Goal: Register for event/course

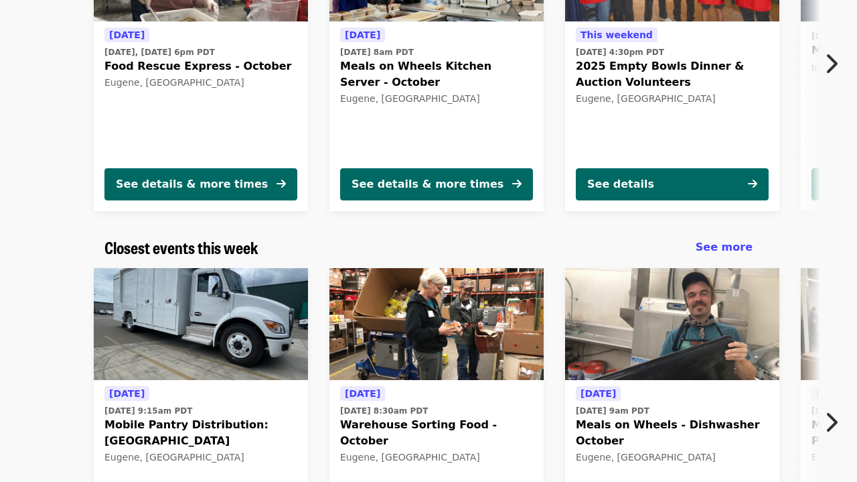
scroll to position [246, 0]
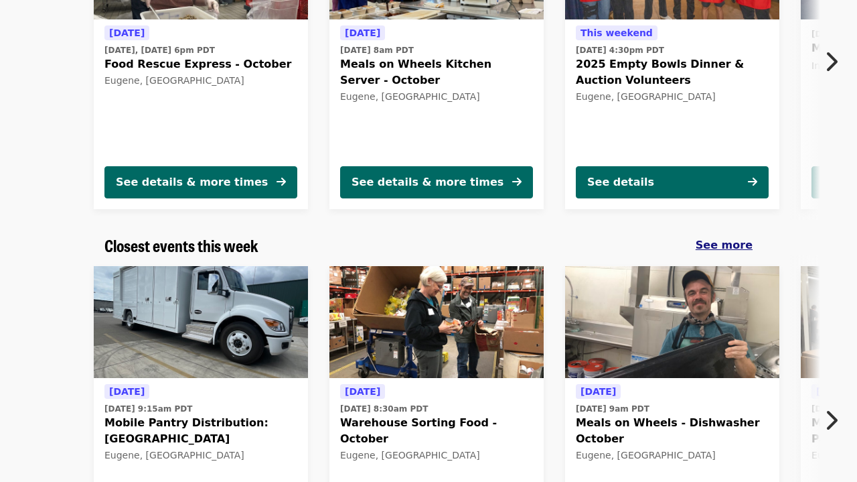
click at [727, 244] on span "See more" at bounding box center [724, 244] width 57 height 13
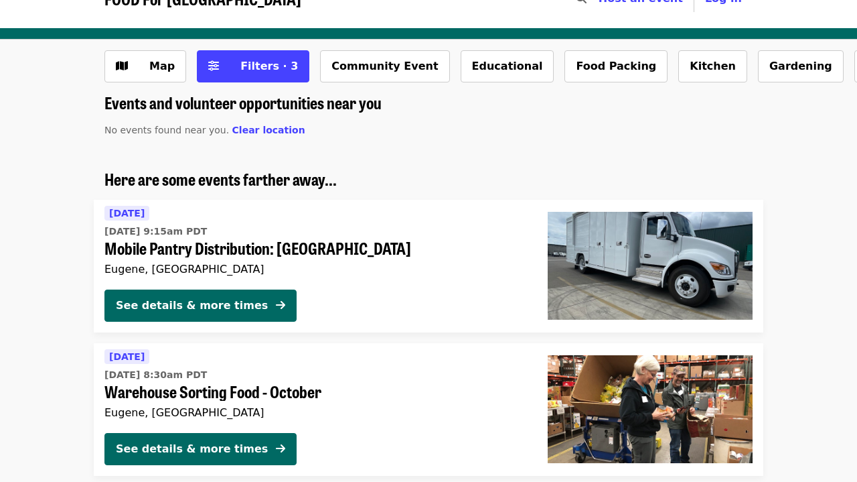
scroll to position [29, 0]
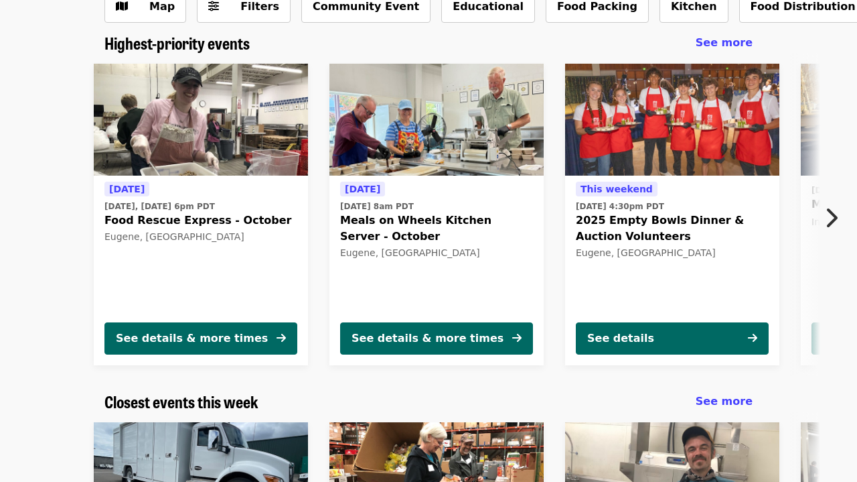
scroll to position [87, 0]
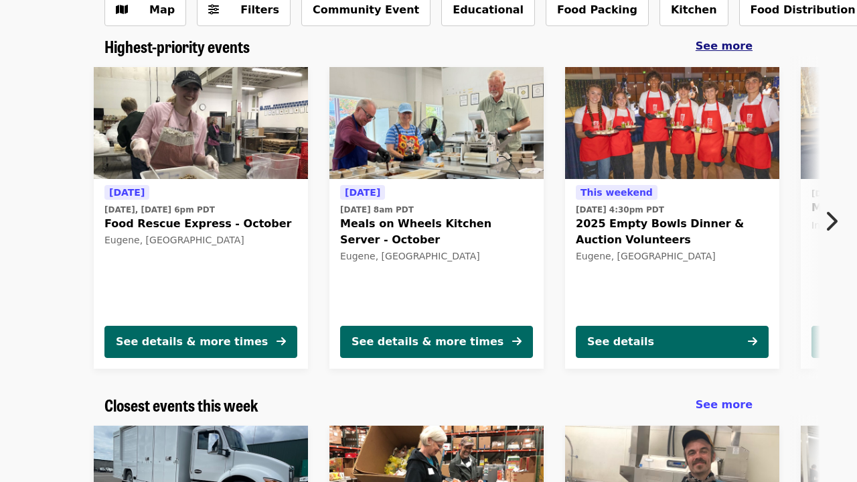
click at [742, 47] on span "See more" at bounding box center [724, 46] width 57 height 13
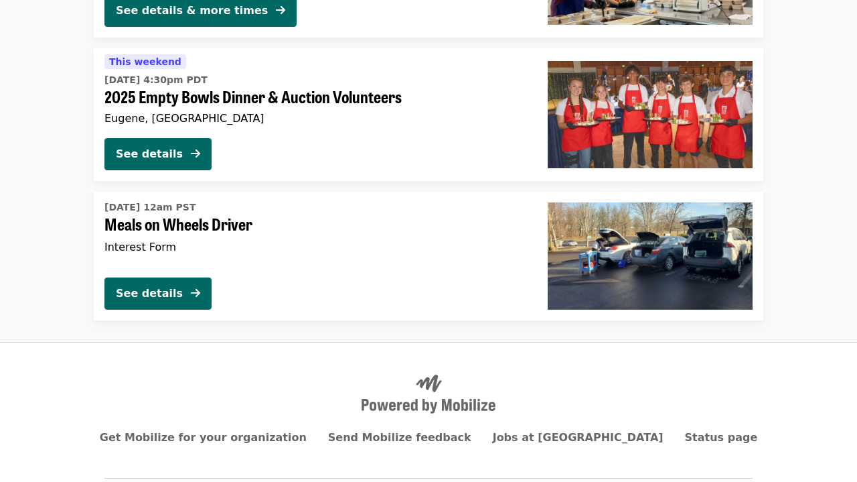
scroll to position [391, 0]
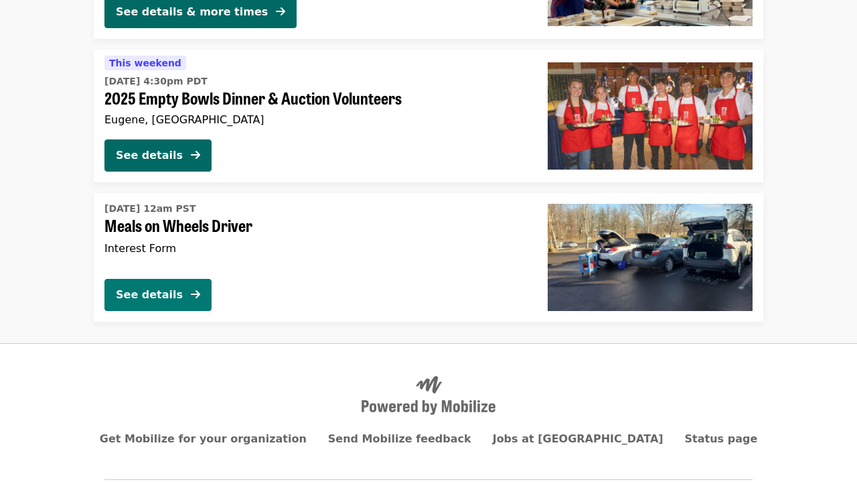
click at [177, 305] on button "See details" at bounding box center [157, 295] width 107 height 32
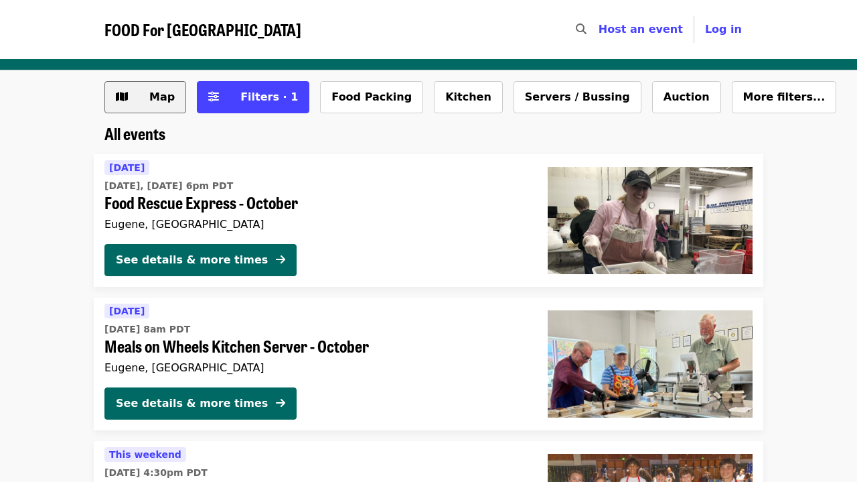
click at [151, 81] on button "Map" at bounding box center [145, 97] width 82 height 32
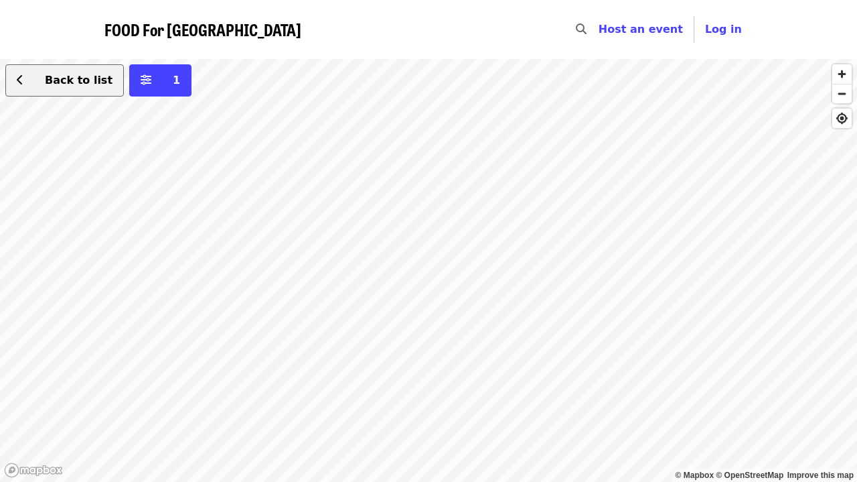
click at [68, 86] on span "Back to list" at bounding box center [79, 80] width 68 height 13
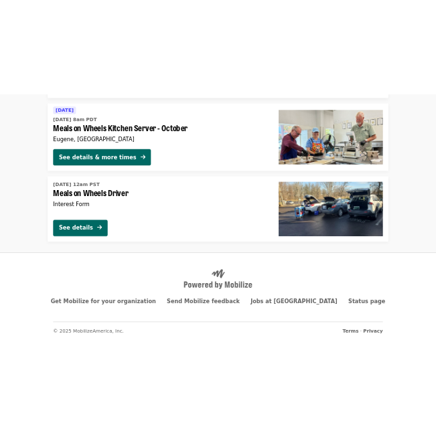
scroll to position [422, 0]
